Goal: Task Accomplishment & Management: Manage account settings

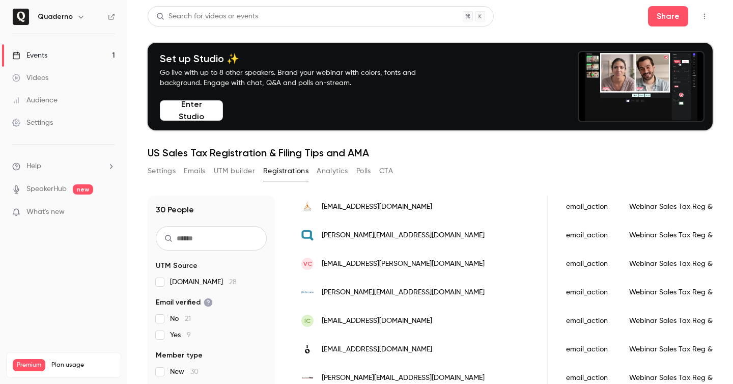
click at [167, 165] on button "Settings" at bounding box center [162, 171] width 28 height 16
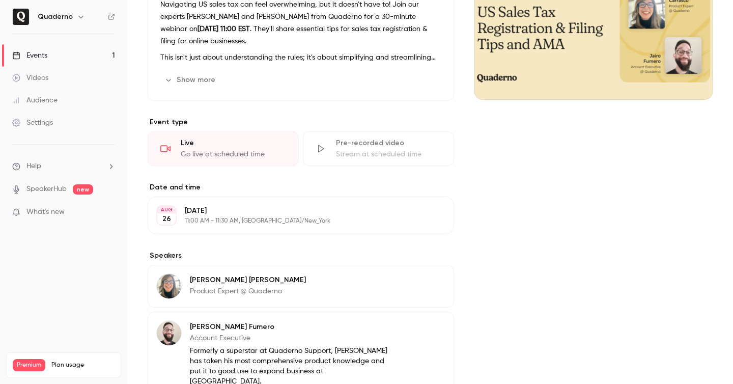
scroll to position [243, 0]
click at [63, 127] on link "Settings" at bounding box center [63, 122] width 127 height 22
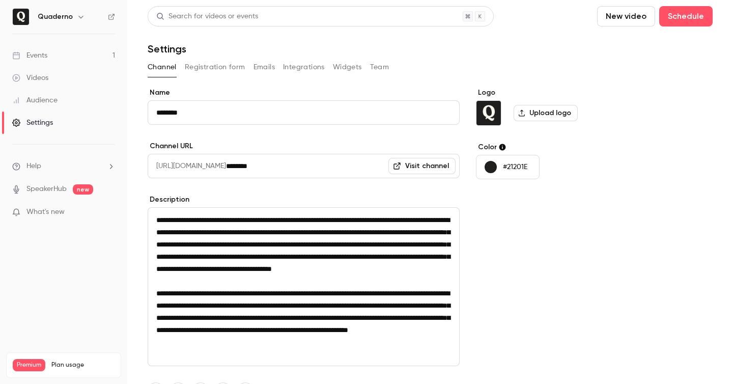
click at [232, 66] on button "Registration form" at bounding box center [215, 67] width 61 height 16
